Goal: Navigation & Orientation: Find specific page/section

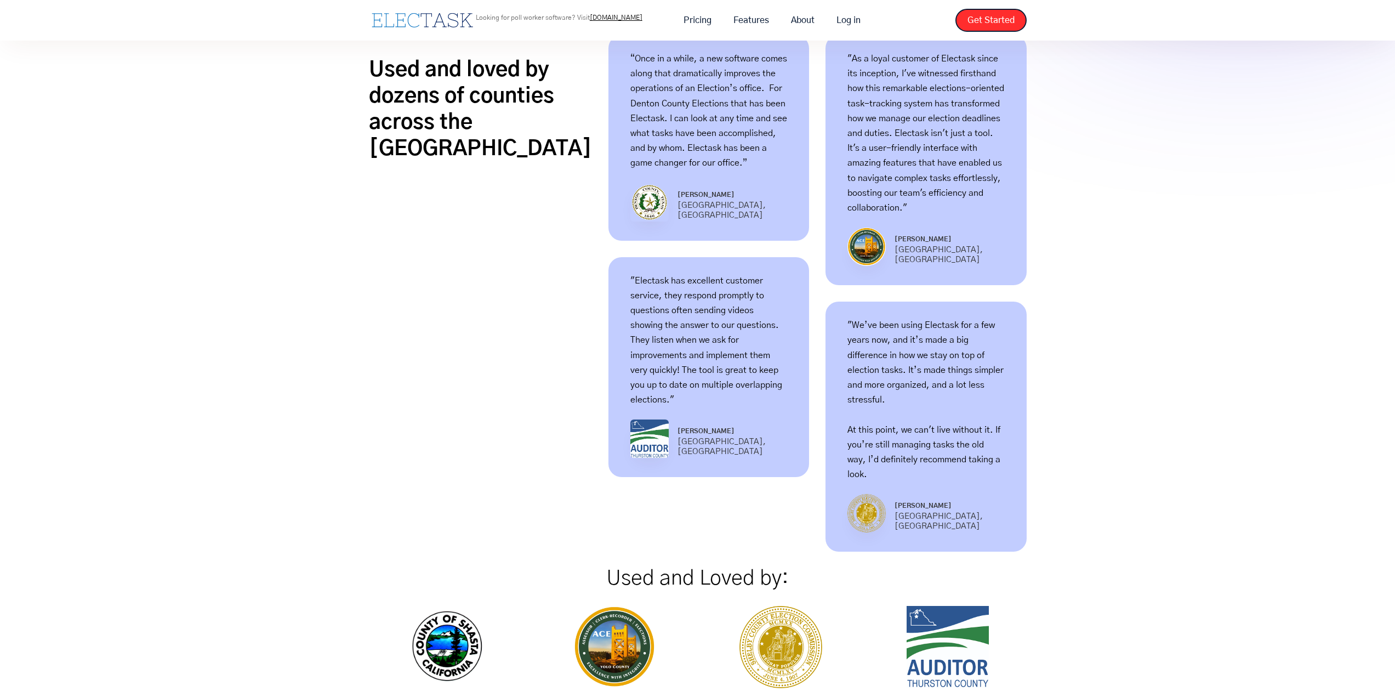
scroll to position [712, 0]
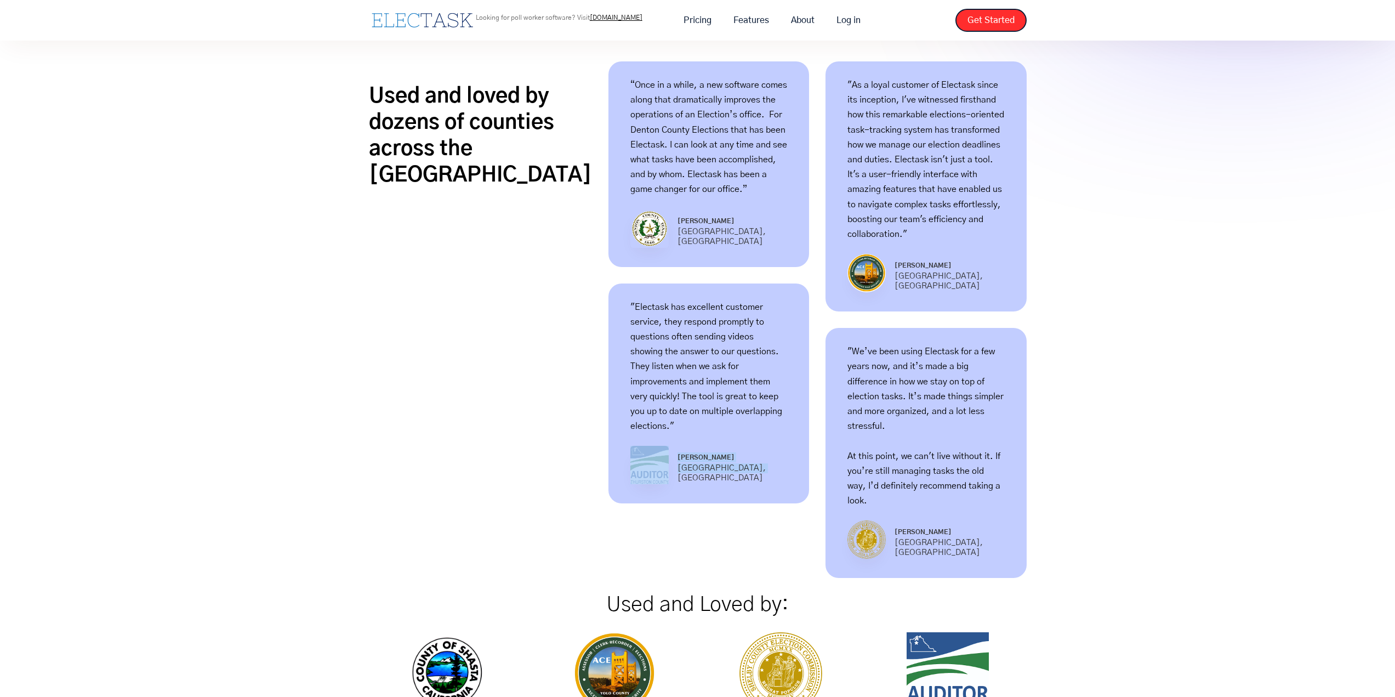
drag, startPoint x: 742, startPoint y: 457, endPoint x: 653, endPoint y: 460, distance: 89.4
click at [653, 460] on div "[PERSON_NAME] [GEOGRAPHIC_DATA], [GEOGRAPHIC_DATA]" at bounding box center [708, 465] width 157 height 38
click at [1246, 478] on div "Used and loved by dozens of counties across the [GEOGRAPHIC_DATA] “Once in a wh…" at bounding box center [697, 492] width 1395 height 873
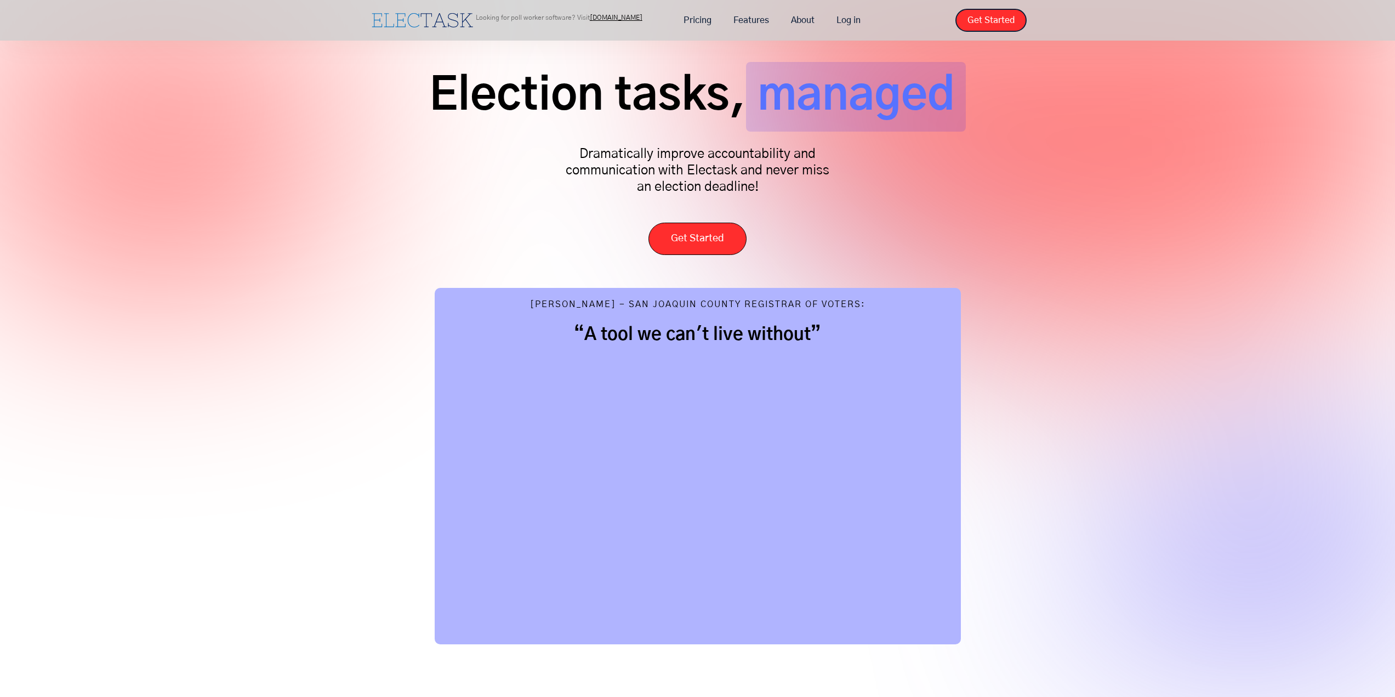
scroll to position [0, 0]
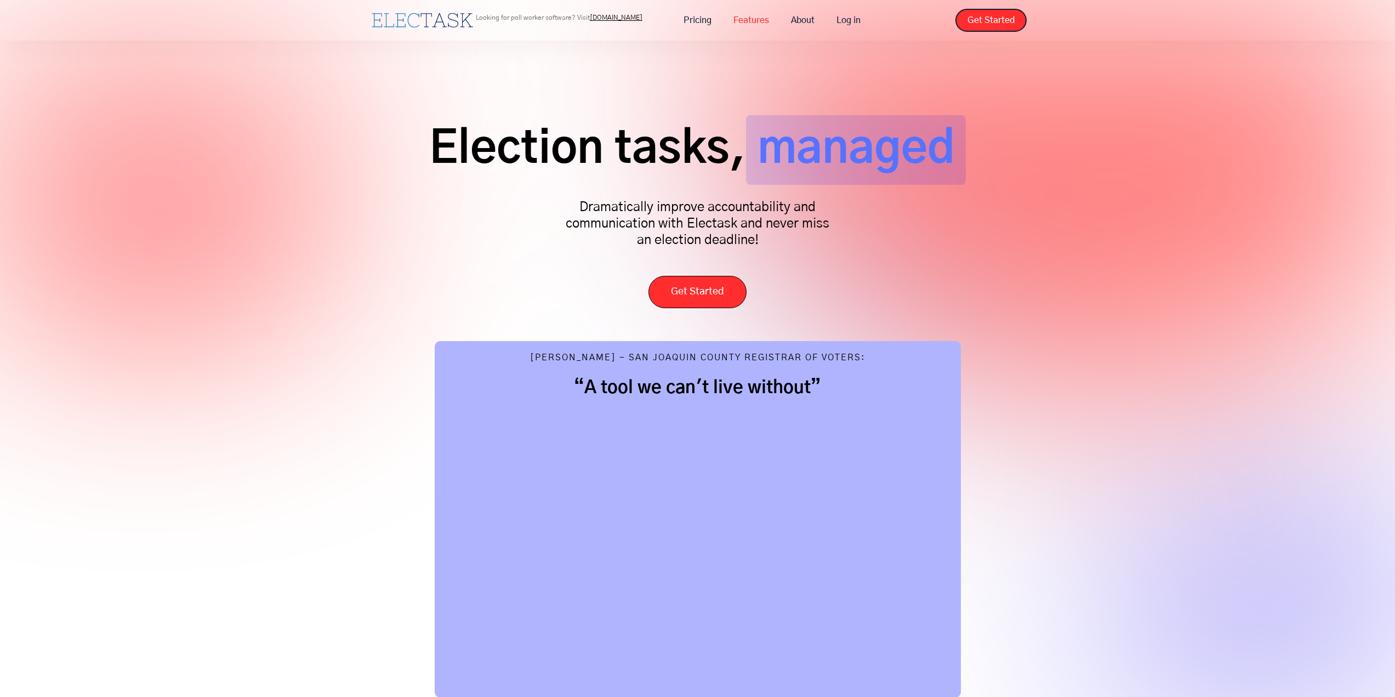
click at [757, 17] on link "Features" at bounding box center [751, 20] width 58 height 23
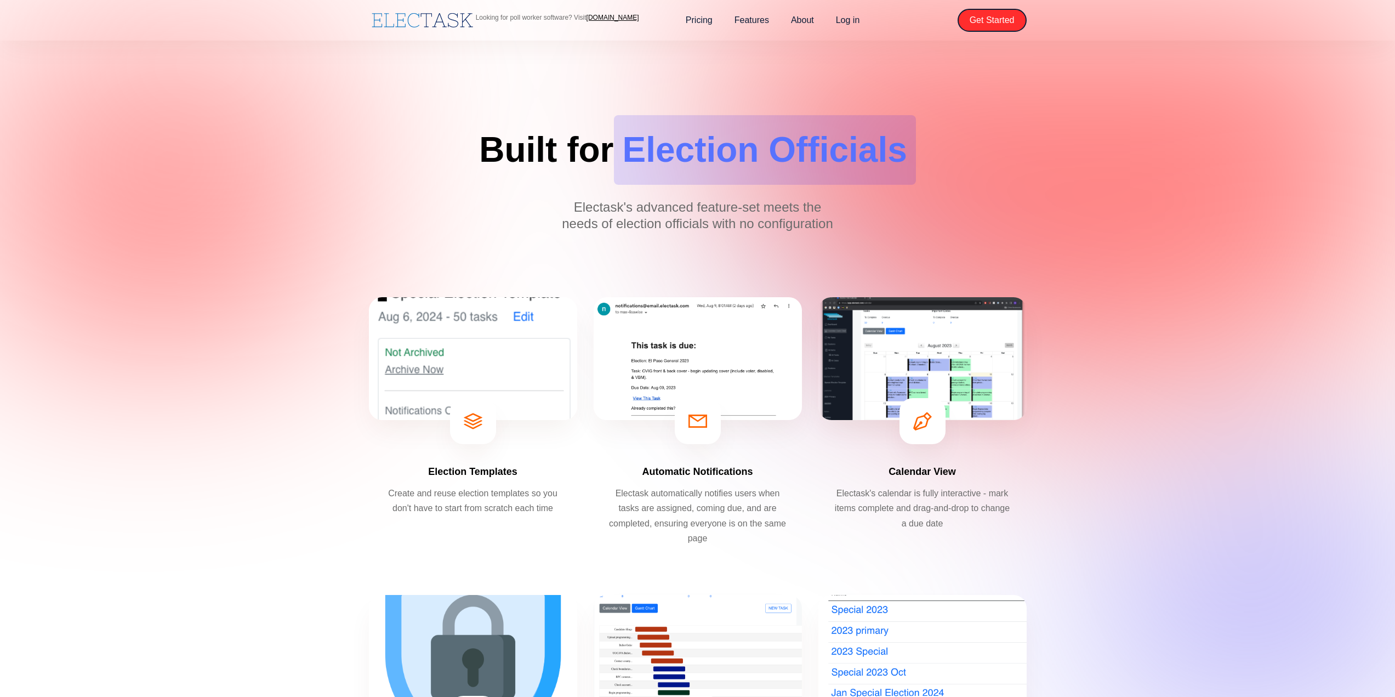
click at [607, 18] on link "[DOMAIN_NAME]" at bounding box center [612, 18] width 53 height 8
